Goal: Task Accomplishment & Management: Complete application form

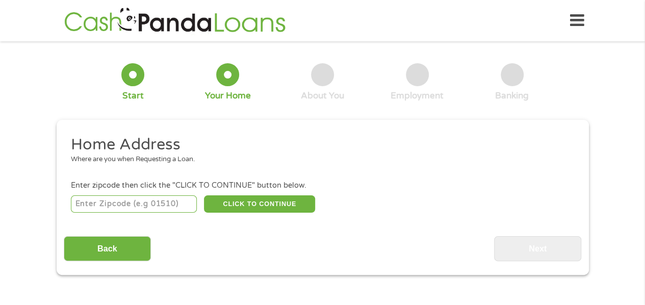
click at [126, 205] on input "number" at bounding box center [134, 203] width 126 height 17
type input "32308"
click at [251, 206] on button "CLICK TO CONTINUE" at bounding box center [259, 203] width 111 height 17
type input "32308"
type input "Tallahassee"
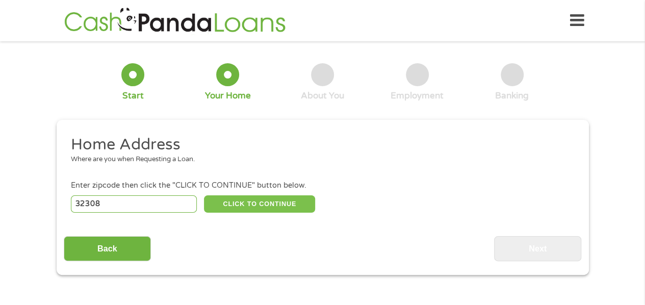
select select "[US_STATE]"
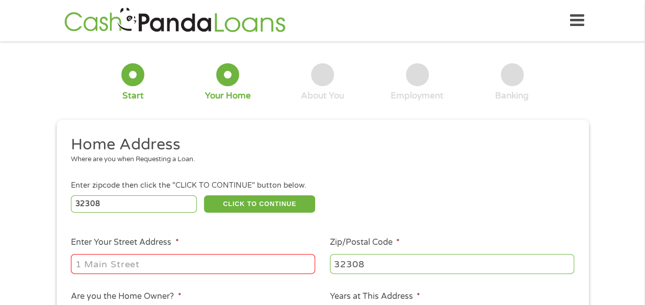
click at [210, 268] on input "Enter Your Street Address *" at bounding box center [193, 263] width 244 height 19
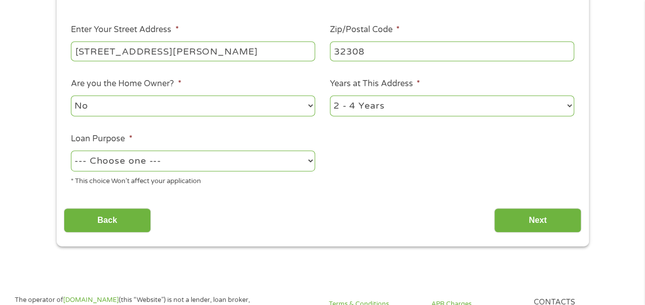
scroll to position [258, 0]
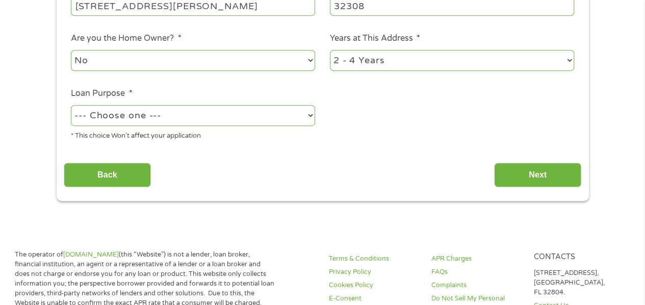
type input "[STREET_ADDRESS][PERSON_NAME]"
click at [249, 64] on select "No Yes" at bounding box center [193, 60] width 244 height 21
click at [71, 50] on select "No Yes" at bounding box center [193, 60] width 244 height 21
click at [367, 59] on select "1 Year or less 1 - 2 Years 2 - 4 Years Over 4 Years" at bounding box center [452, 60] width 244 height 21
click at [330, 50] on select "1 Year or less 1 - 2 Years 2 - 4 Years Over 4 Years" at bounding box center [452, 60] width 244 height 21
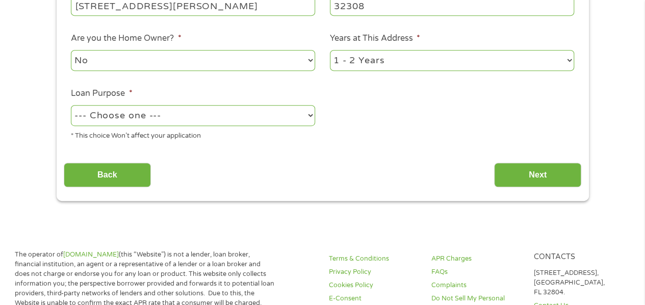
click at [361, 62] on select "1 Year or less 1 - 2 Years 2 - 4 Years Over 4 Years" at bounding box center [452, 60] width 244 height 21
select select "12months"
click at [330, 50] on select "1 Year or less 1 - 2 Years 2 - 4 Years Over 4 Years" at bounding box center [452, 60] width 244 height 21
click at [253, 109] on select "--- Choose one --- Pay Bills Debt Consolidation Home Improvement Major Purchase…" at bounding box center [193, 115] width 244 height 21
select select "paybills"
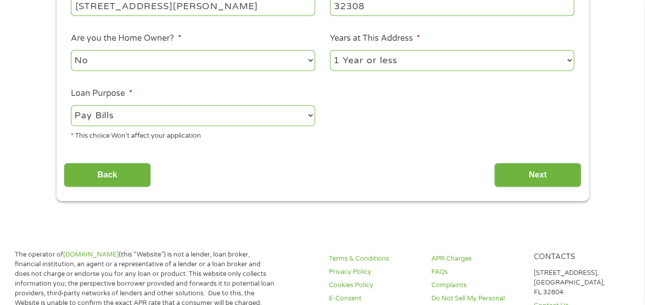
click at [71, 106] on select "--- Choose one --- Pay Bills Debt Consolidation Home Improvement Major Purchase…" at bounding box center [193, 115] width 244 height 21
click at [513, 171] on input "Next" at bounding box center [537, 175] width 87 height 25
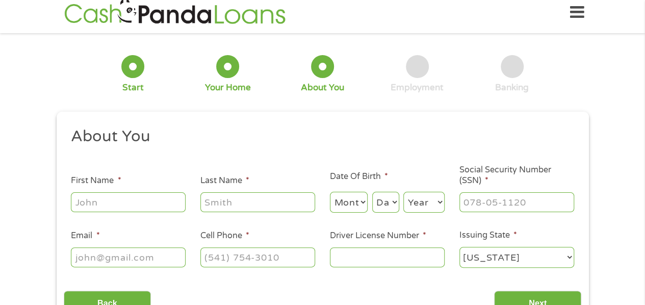
scroll to position [0, 0]
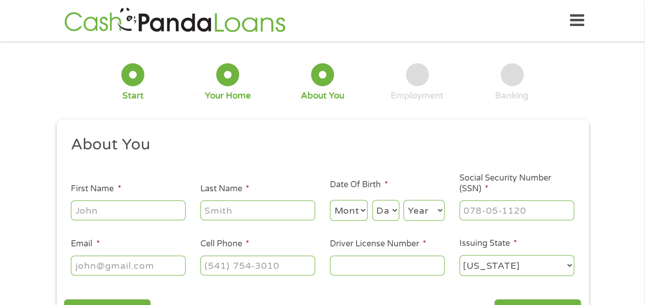
click at [127, 211] on input "First Name *" at bounding box center [128, 209] width 115 height 19
type input "[PERSON_NAME]"
select select "7"
select select "21"
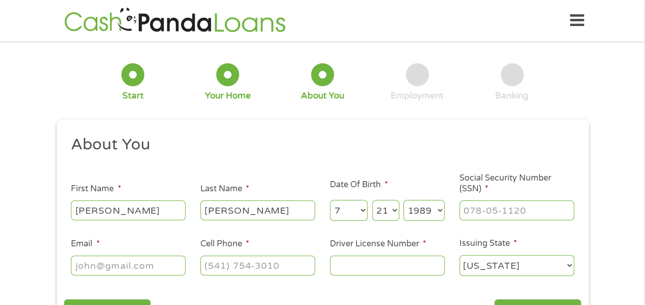
select select "1990"
type input "590-02-7230"
click at [157, 262] on input "Email *" at bounding box center [128, 264] width 115 height 19
type input "[EMAIL_ADDRESS][PERSON_NAME][DOMAIN_NAME]"
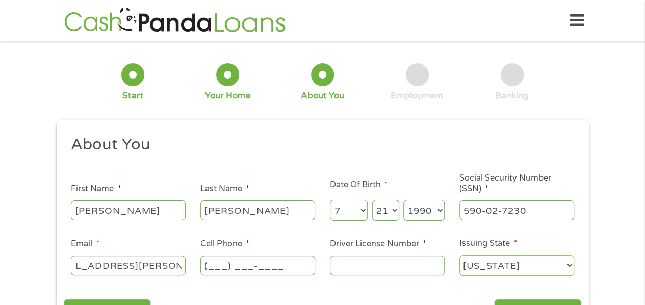
click at [227, 268] on input "(___) ___-____" at bounding box center [257, 264] width 115 height 19
type input "[PHONE_NUMBER]"
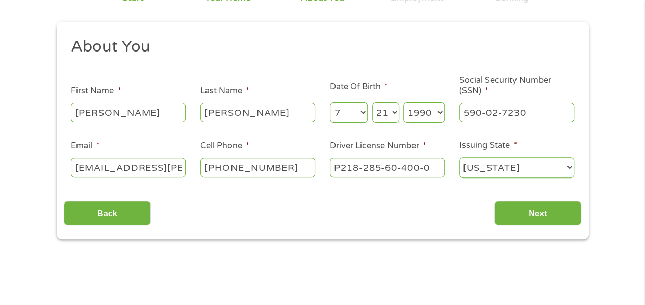
scroll to position [122, 0]
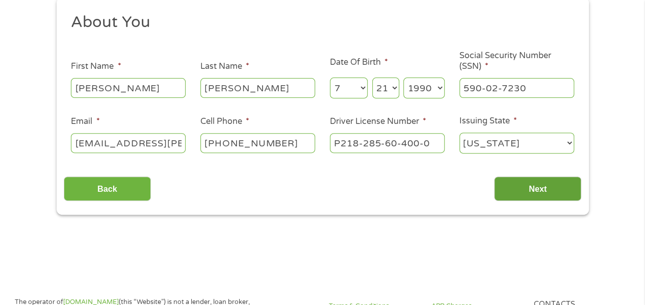
type input "P218-285-60-400-0"
click at [526, 186] on input "Next" at bounding box center [537, 188] width 87 height 25
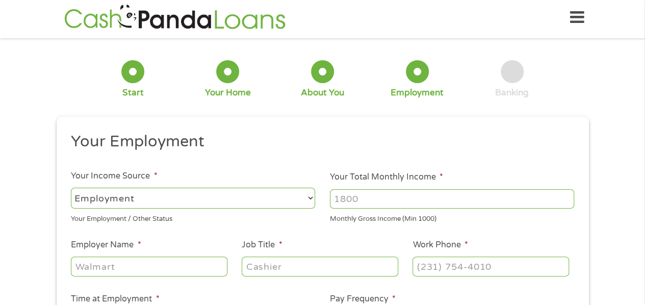
scroll to position [0, 0]
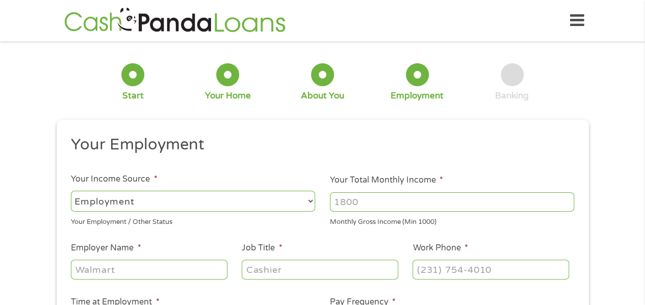
click at [263, 203] on select "--- Choose one --- Employment [DEMOGRAPHIC_DATA] Benefits" at bounding box center [193, 201] width 244 height 21
click at [437, 201] on input "Your Total Monthly Income *" at bounding box center [452, 201] width 244 height 19
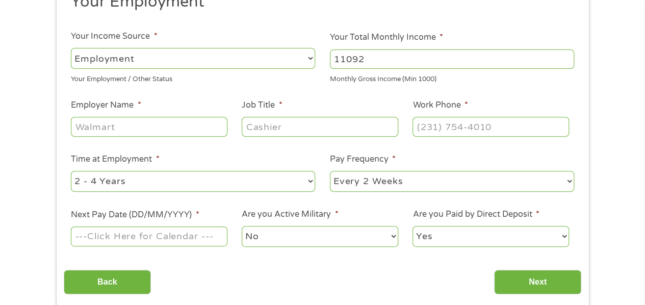
scroll to position [159, 0]
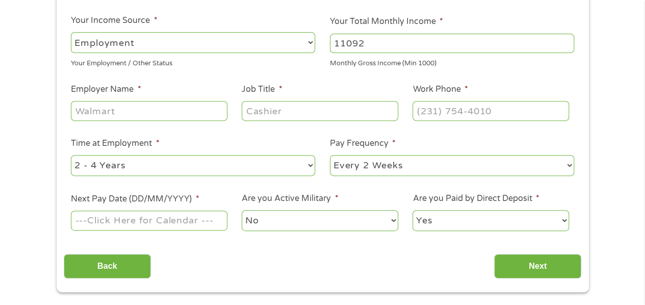
type input "11092"
click at [149, 103] on input "Employer Name *" at bounding box center [149, 110] width 156 height 19
type input "Zendesk"
type input "Procurement Manager"
type input "[PHONE_NUMBER]"
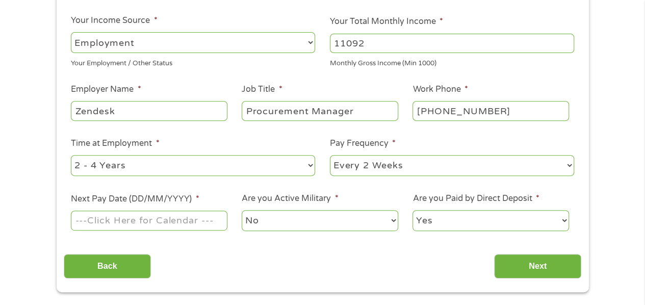
click at [139, 172] on select "--- Choose one --- 1 Year or less 1 - 2 Years 2 - 4 Years Over 4 Years" at bounding box center [193, 165] width 244 height 21
select select "24months"
click at [71, 155] on select "--- Choose one --- 1 Year or less 1 - 2 Years 2 - 4 Years Over 4 Years" at bounding box center [193, 165] width 244 height 21
click at [397, 169] on select "--- Choose one --- Every 2 Weeks Every Week Monthly Semi-Monthly" at bounding box center [452, 165] width 244 height 21
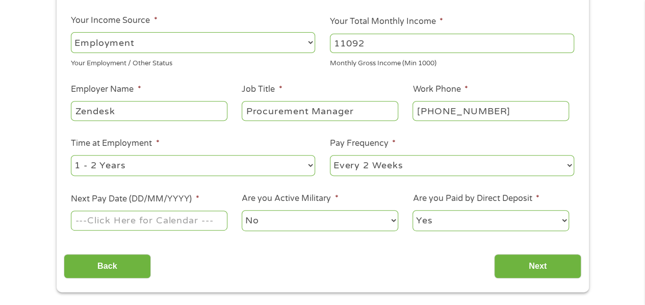
click at [178, 225] on input "Next Pay Date (DD/MM/YYYY) *" at bounding box center [149, 220] width 156 height 19
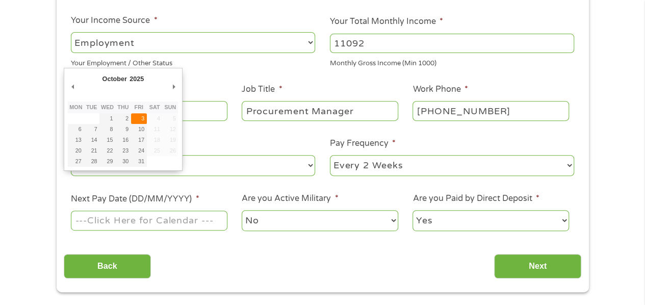
type input "[DATE]"
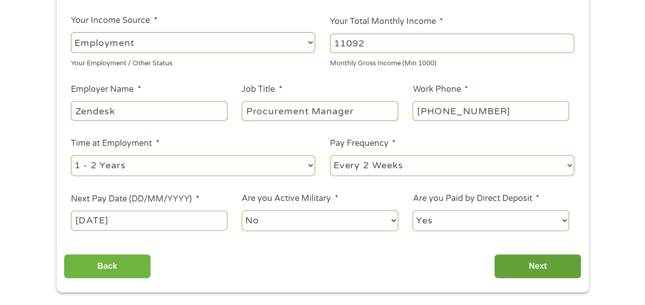
click at [524, 265] on input "Next" at bounding box center [537, 266] width 87 height 25
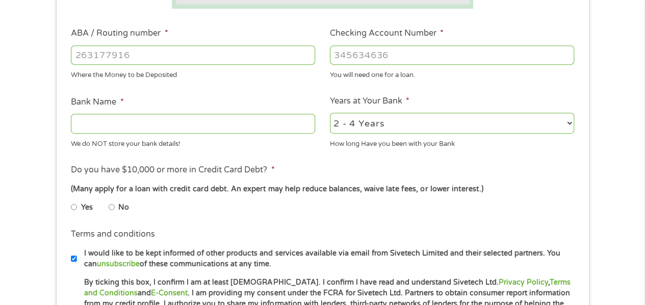
scroll to position [295, 0]
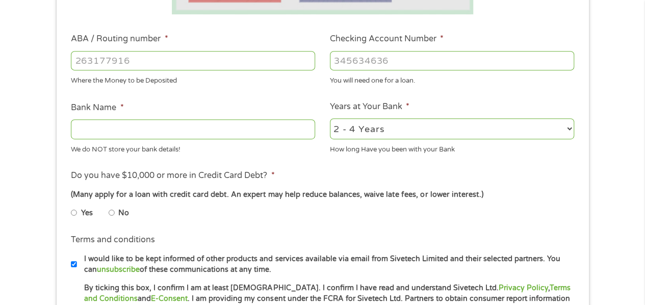
click at [218, 60] on input "ABA / Routing number *" at bounding box center [193, 60] width 244 height 19
type input "322271627"
type input "[PERSON_NAME] [PERSON_NAME] BANK NA"
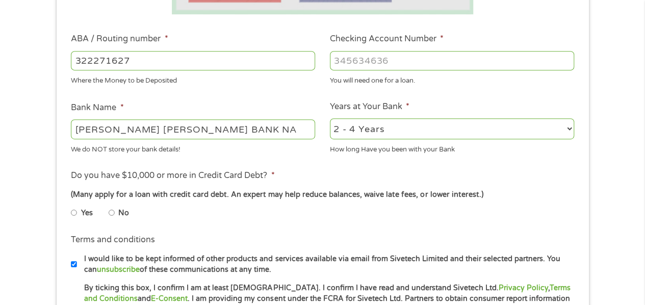
type input "322271627"
click at [365, 64] on input "Checking Account Number *" at bounding box center [452, 60] width 244 height 19
type input "261385506"
click at [363, 128] on select "2 - 4 Years 6 - 12 Months 1 - 2 Years Over 4 Years" at bounding box center [452, 128] width 244 height 21
select select "60months"
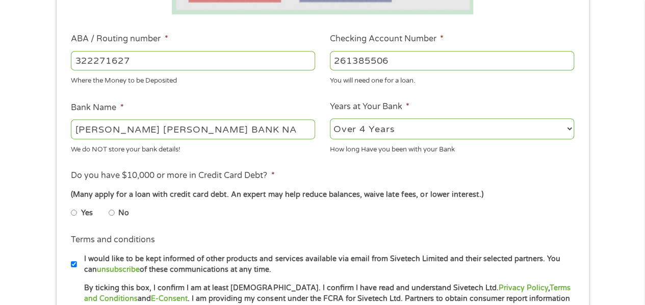
click at [330, 118] on select "2 - 4 Years 6 - 12 Months 1 - 2 Years Over 4 Years" at bounding box center [452, 128] width 244 height 21
click at [71, 212] on input "Yes" at bounding box center [74, 212] width 6 height 16
radio input "true"
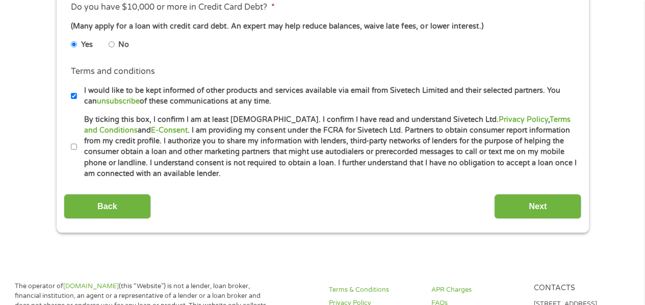
scroll to position [465, 0]
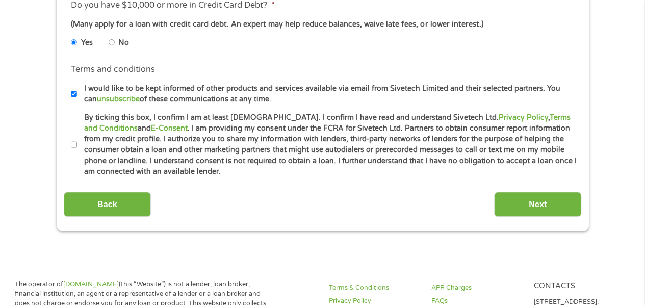
click at [73, 142] on input "By ticking this box, I confirm I am at least [DEMOGRAPHIC_DATA]. I confirm I ha…" at bounding box center [74, 145] width 6 height 16
checkbox input "true"
click at [73, 96] on input "I would like to be kept informed of other products and services available via e…" at bounding box center [74, 94] width 6 height 16
checkbox input "false"
click at [538, 205] on input "Next" at bounding box center [537, 204] width 87 height 25
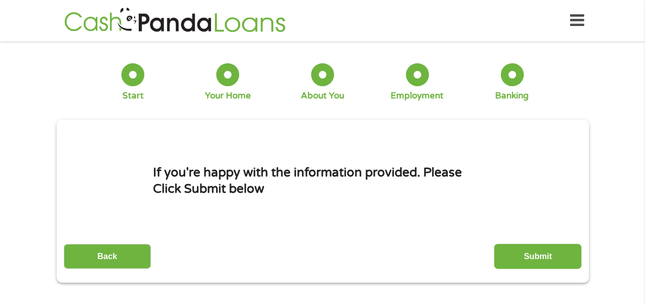
scroll to position [0, 0]
click at [527, 255] on input "Submit" at bounding box center [537, 256] width 87 height 25
